Goal: Information Seeking & Learning: Learn about a topic

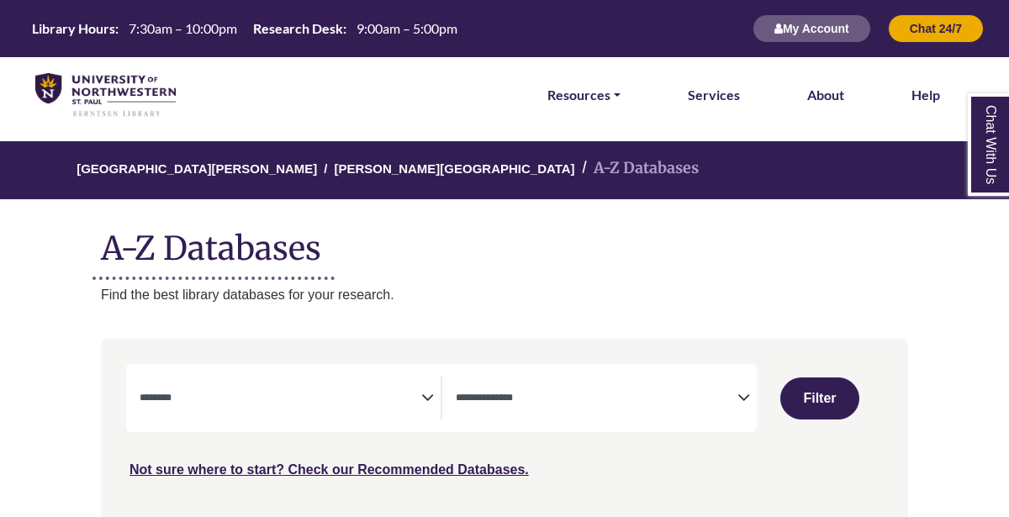
select select "Database Subject Filter"
select select "Database Types Filter"
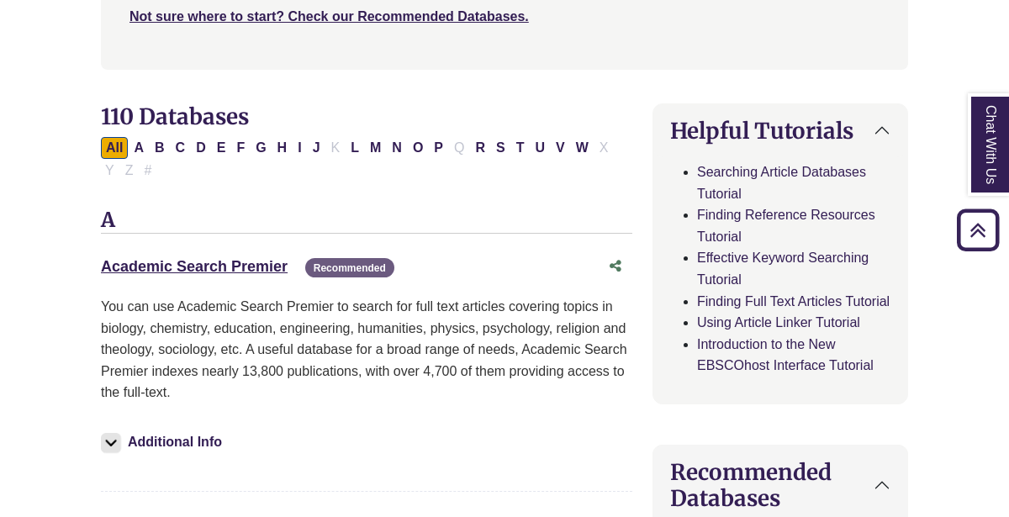
scroll to position [451, 3]
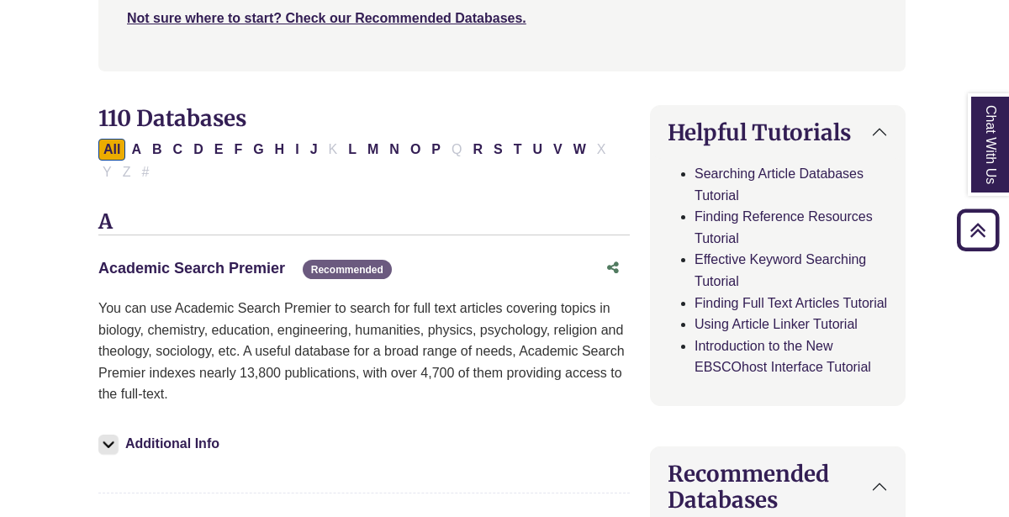
click at [208, 260] on link "Academic Search Premier This link opens in a new window" at bounding box center [191, 268] width 187 height 17
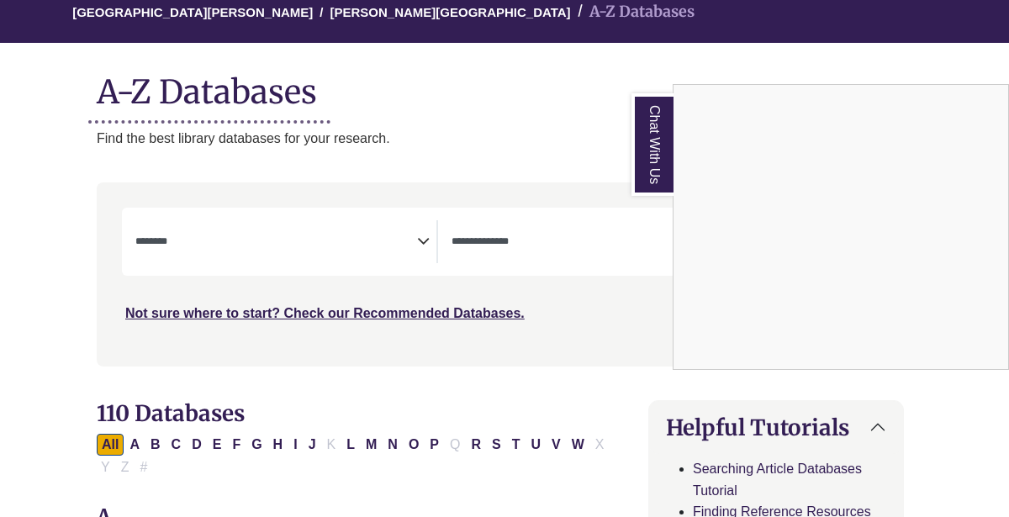
scroll to position [156, 4]
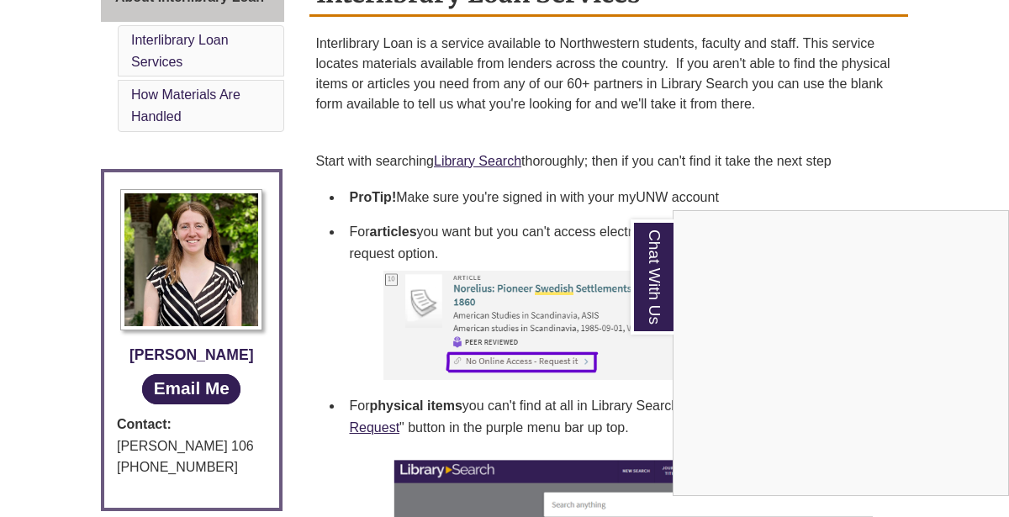
scroll to position [520, 0]
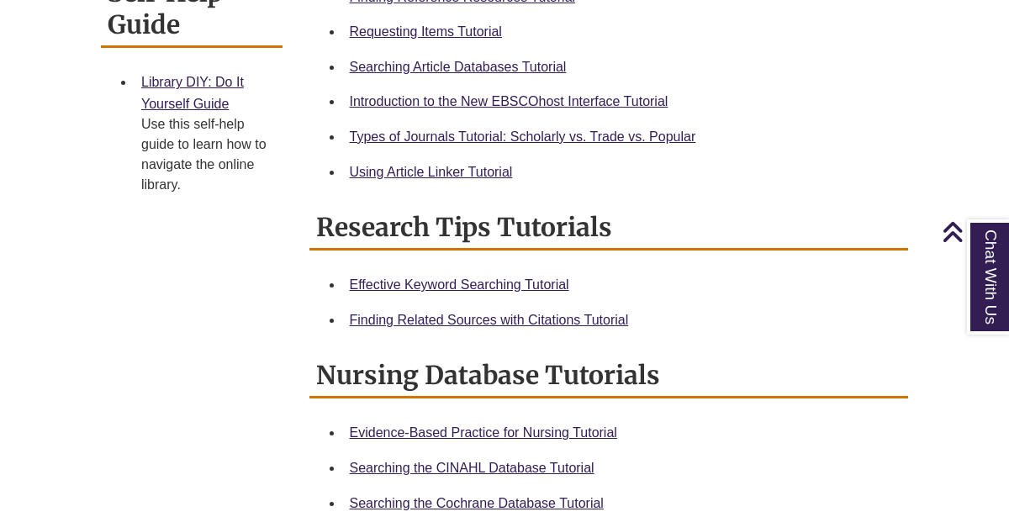
scroll to position [762, 0]
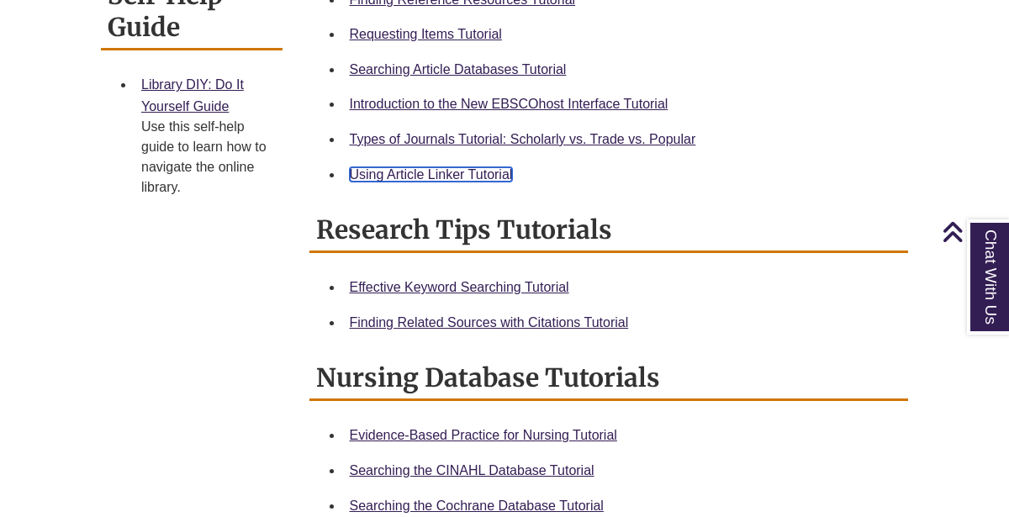
click at [422, 171] on link "Using Article Linker Tutorial" at bounding box center [431, 174] width 163 height 14
